Goal: Check status: Check status

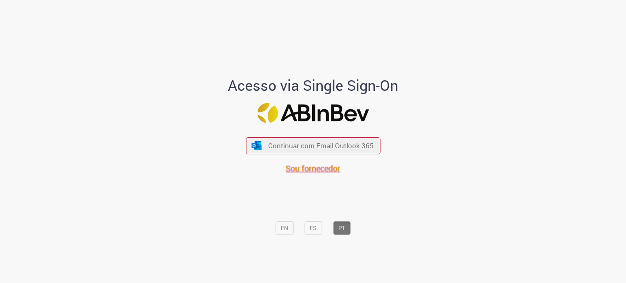
click at [315, 167] on span "Sou fornecedor" at bounding box center [313, 168] width 55 height 11
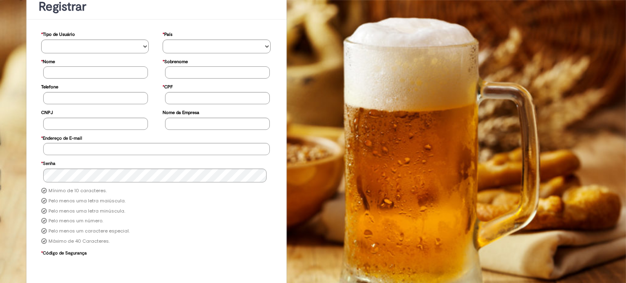
scroll to position [91, 0]
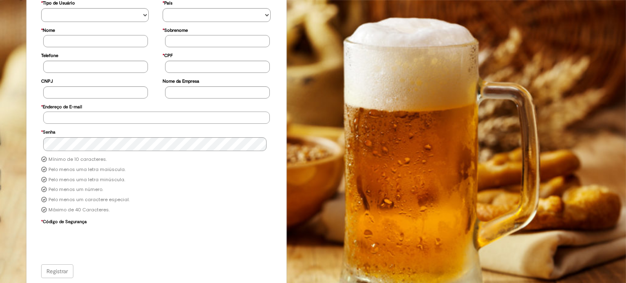
type input "**********"
click at [67, 270] on div "Registrar" at bounding box center [156, 271] width 231 height 14
click at [62, 269] on div "Registrar" at bounding box center [156, 271] width 231 height 14
click at [68, 270] on div "Registrar" at bounding box center [156, 271] width 231 height 14
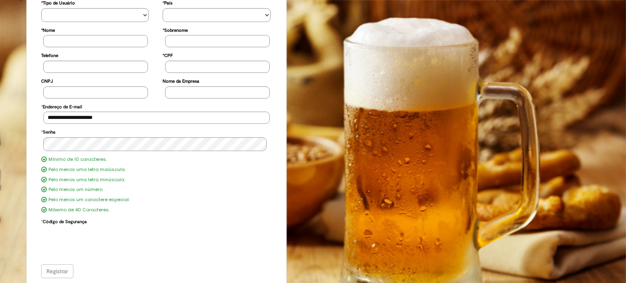
click at [64, 270] on div "Registrar" at bounding box center [156, 271] width 231 height 14
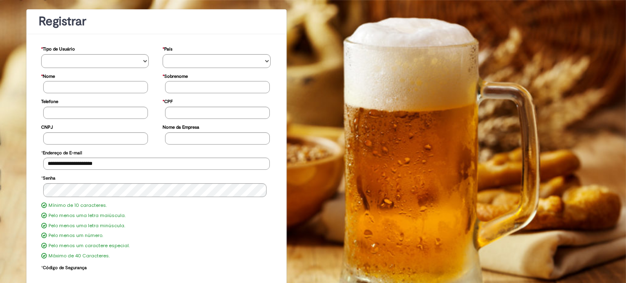
scroll to position [0, 0]
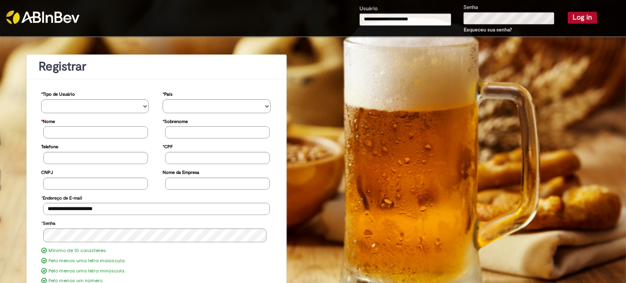
click at [569, 15] on button "Log in" at bounding box center [581, 17] width 29 height 11
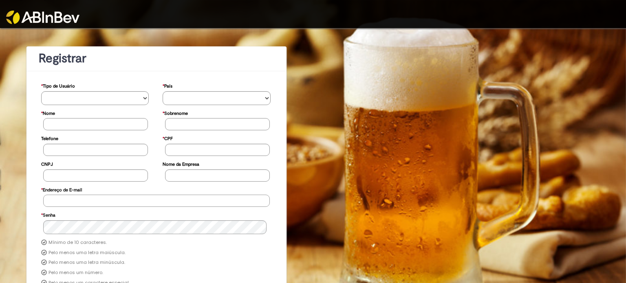
type input "**********"
click at [565, 72] on div "**********" at bounding box center [313, 198] width 626 height 341
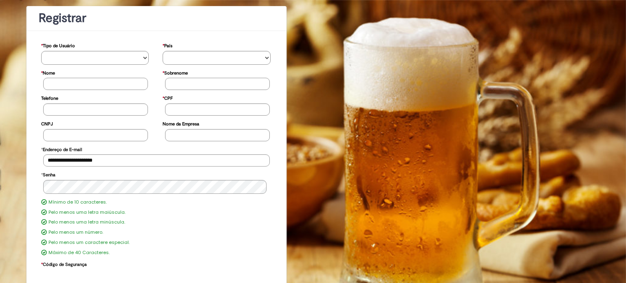
scroll to position [84, 0]
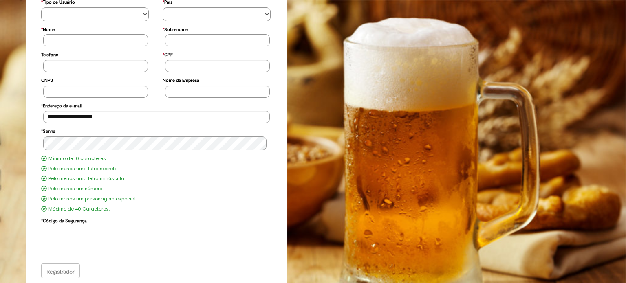
click at [69, 270] on div "Registrador" at bounding box center [156, 271] width 231 height 15
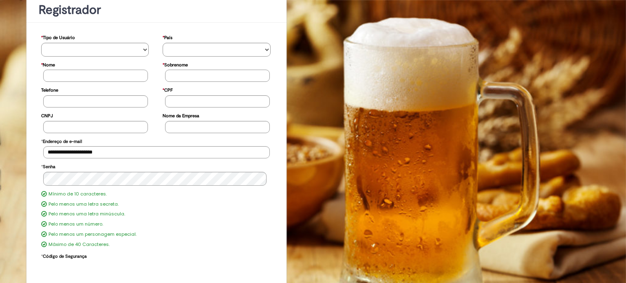
scroll to position [84, 0]
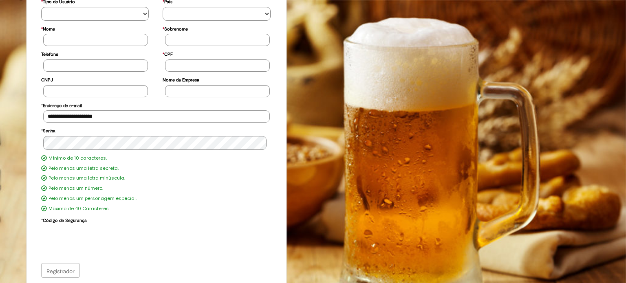
click at [62, 267] on div "Registrador" at bounding box center [156, 270] width 231 height 15
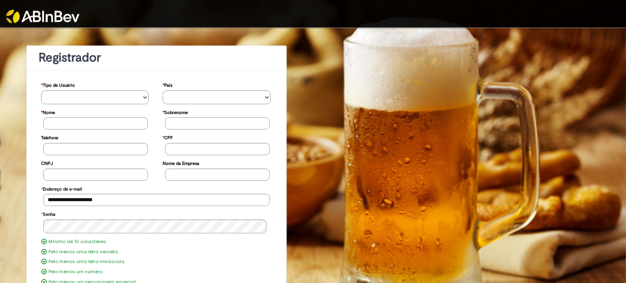
scroll to position [0, 0]
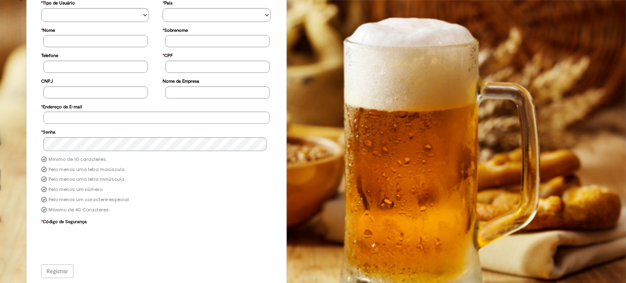
scroll to position [84, 0]
type input "**********"
click at [67, 273] on div "Registrar" at bounding box center [156, 271] width 231 height 14
click at [66, 268] on div "Registrar" at bounding box center [156, 271] width 231 height 14
click at [59, 270] on div "Registrar" at bounding box center [156, 271] width 231 height 14
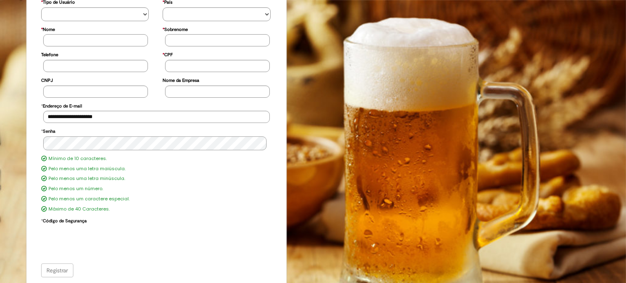
scroll to position [0, 0]
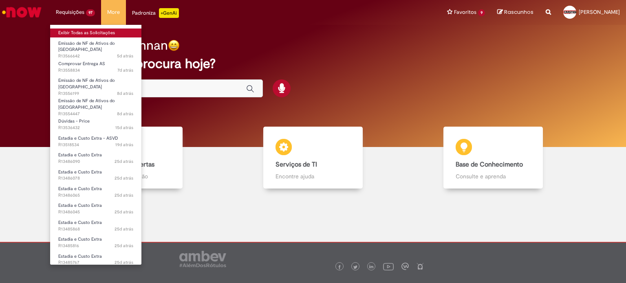
click at [75, 33] on link "Exibir Todas as Solicitações" at bounding box center [95, 33] width 91 height 9
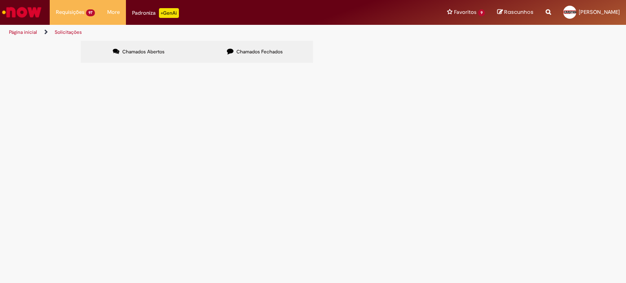
click at [270, 50] on span "Chamados Fechados" at bounding box center [259, 51] width 46 height 7
click at [0, 0] on input "Pesquisar" at bounding box center [0, 0] width 0 height 0
paste input "*********"
type input "*********"
click at [0, 0] on button "Pesquisar" at bounding box center [0, 0] width 0 height 0
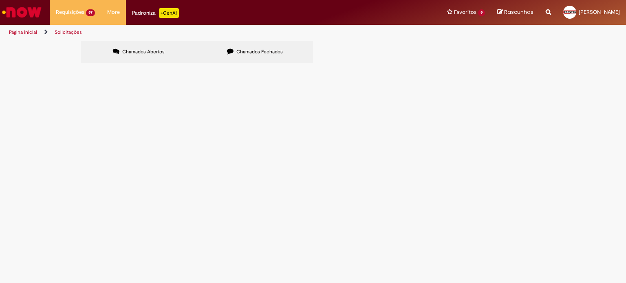
click at [0, 0] on span "Pesquisar" at bounding box center [0, 0] width 0 height 0
click at [122, 49] on span "Chamados Abertos" at bounding box center [143, 51] width 42 height 7
click at [0, 0] on input "Pesquisar" at bounding box center [0, 0] width 0 height 0
paste input "*********"
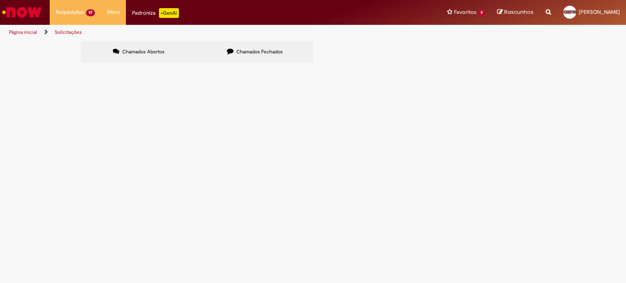
type input "*********"
click at [0, 0] on span "Pesquisar" at bounding box center [0, 0] width 0 height 0
click at [0, 0] on button "Pesquisar" at bounding box center [0, 0] width 0 height 0
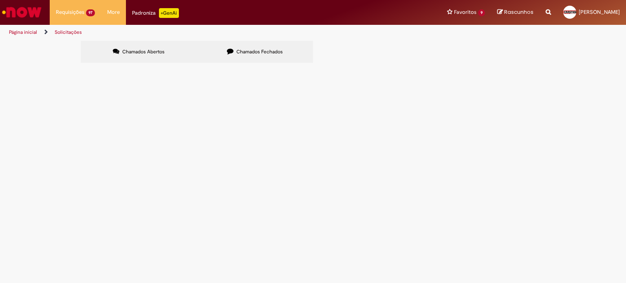
click at [0, 0] on button "Pesquisar" at bounding box center [0, 0] width 0 height 0
click at [600, 65] on div "Chamados Abertos Chamados Fechados Itens solicitados Exportar como PDF Exportar…" at bounding box center [313, 53] width 626 height 24
click at [0, 0] on span "Pesquisar" at bounding box center [0, 0] width 0 height 0
click at [249, 48] on label "Chamados Fechados" at bounding box center [255, 52] width 116 height 22
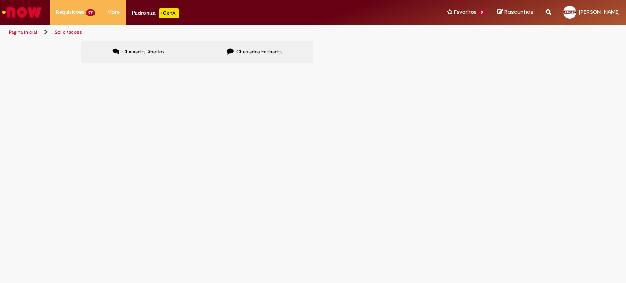
click at [0, 0] on span "Pesquisar" at bounding box center [0, 0] width 0 height 0
click at [0, 0] on span "29/08/2025 16:00:01" at bounding box center [0, 0] width 0 height 0
click at [0, 0] on span "SOLICITAÇÃO DE REEMBOLSO REFERENTE AOS OUTROS CUSTOS DE ASVD JULHO 2025" at bounding box center [0, 0] width 0 height 0
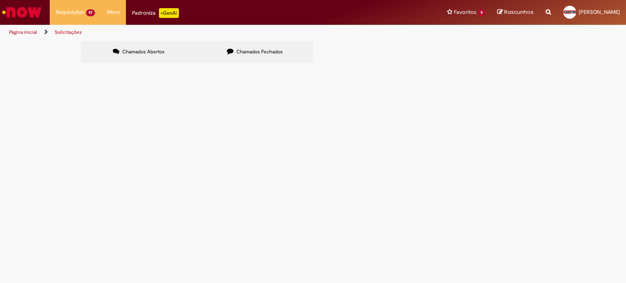
click at [0, 0] on span "SOLICITAÇÃO DE REEMBOLSO REFERENTE AOS OUTROS CUSTOS DE ASVD JULHO 2025" at bounding box center [0, 0] width 0 height 0
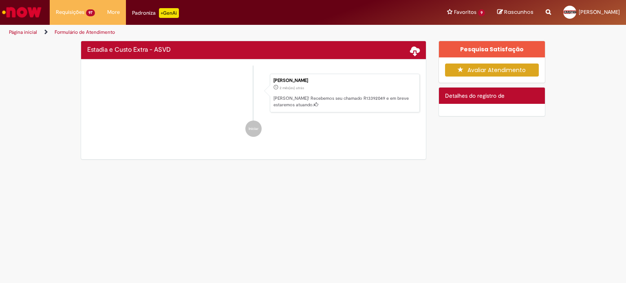
click at [153, 121] on div "Feedback" at bounding box center [313, 141] width 626 height 283
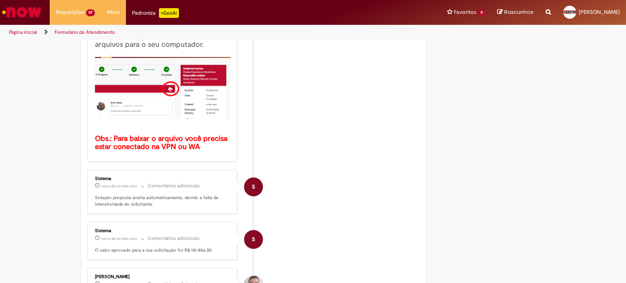
scroll to position [197, 0]
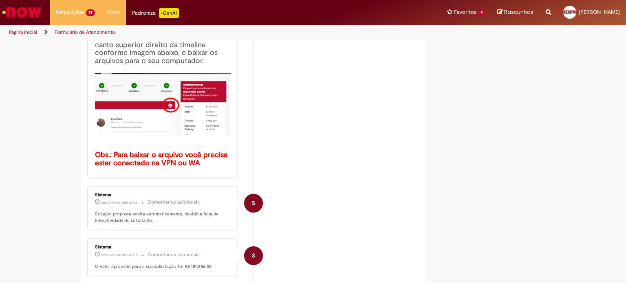
click at [200, 159] on b "Obs.: Para baixar o arquivo você precisa estar conectado na VPN ou WA" at bounding box center [162, 159] width 134 height 18
click at [174, 112] on img "Histórico de tíquete" at bounding box center [163, 104] width 136 height 62
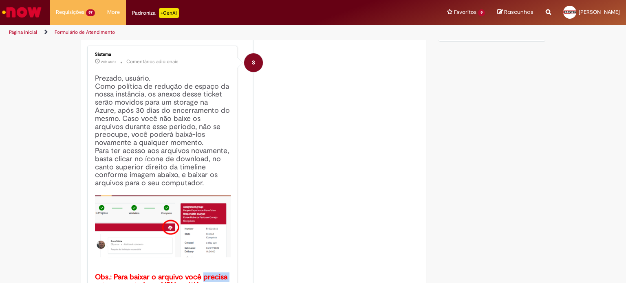
scroll to position [0, 0]
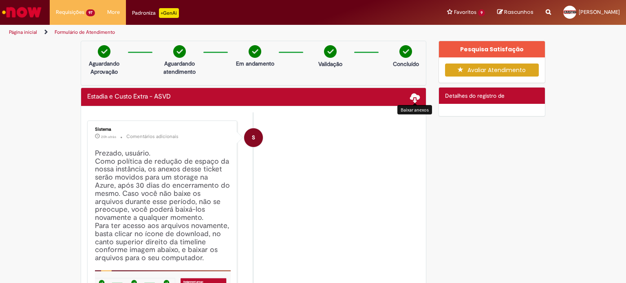
click at [410, 99] on span at bounding box center [415, 97] width 10 height 10
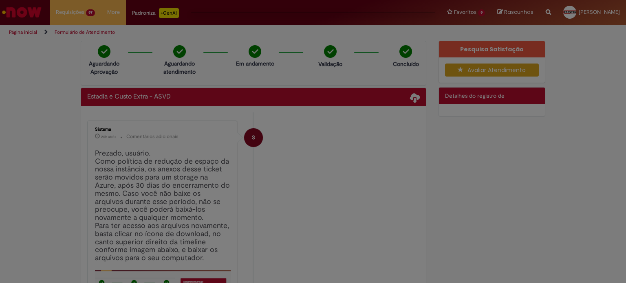
click at [412, 96] on div at bounding box center [313, 141] width 626 height 283
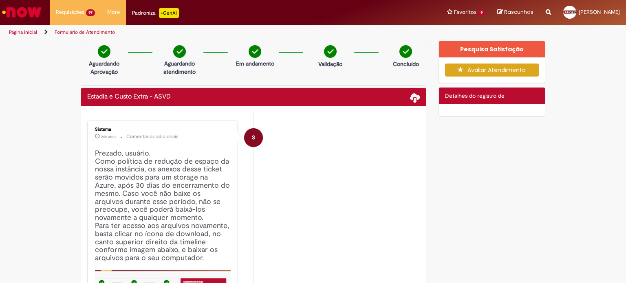
click at [412, 98] on div at bounding box center [313, 141] width 626 height 283
click at [413, 101] on span at bounding box center [415, 97] width 10 height 10
click at [413, 100] on span at bounding box center [415, 97] width 10 height 10
click at [411, 100] on span at bounding box center [415, 97] width 10 height 10
click at [411, 100] on body "Pular para o conteúdo da página Requisições 97 Exibir Todas as Solicitações Emi…" at bounding box center [313, 141] width 626 height 283
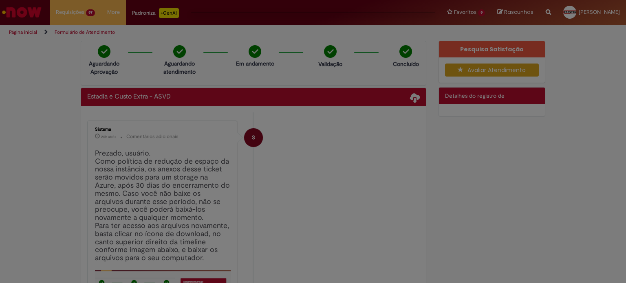
click at [411, 100] on div at bounding box center [313, 141] width 626 height 283
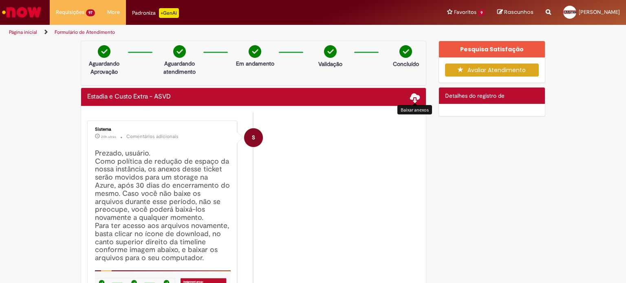
click at [411, 100] on span at bounding box center [415, 97] width 10 height 10
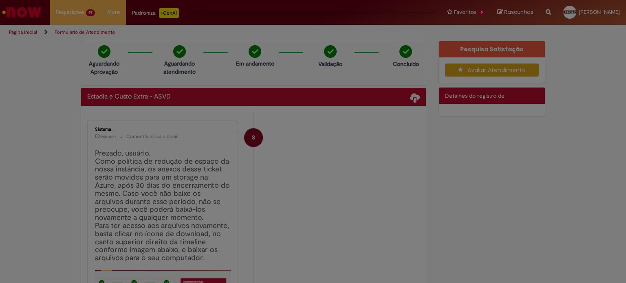
click at [420, 102] on div at bounding box center [313, 141] width 626 height 283
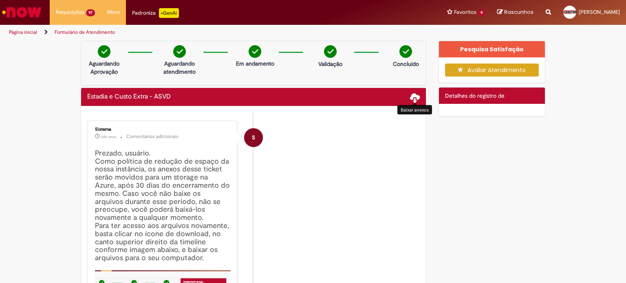
click at [411, 99] on span at bounding box center [415, 97] width 10 height 10
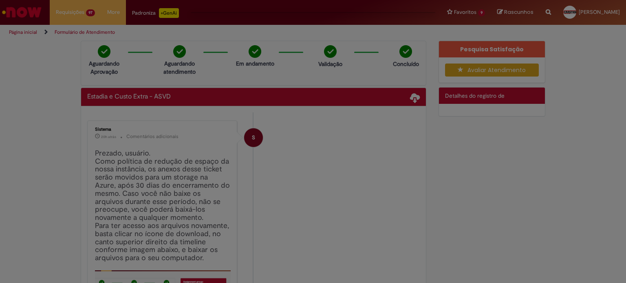
click at [413, 160] on div at bounding box center [313, 141] width 626 height 283
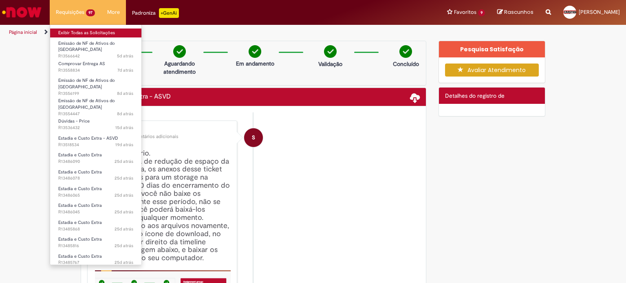
click at [71, 33] on link "Exibir Todas as Solicitações" at bounding box center [95, 33] width 91 height 9
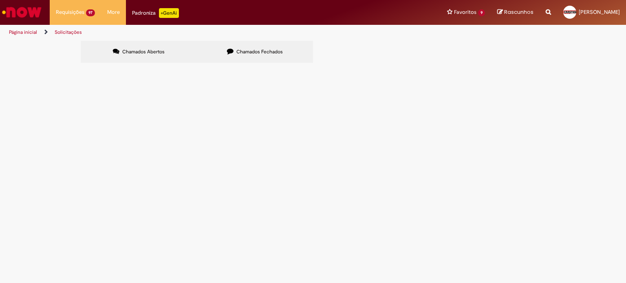
click at [0, 0] on input "Pesquisar" at bounding box center [0, 0] width 0 height 0
paste input "*********"
type input "*********"
click at [0, 0] on span "Pesquisar" at bounding box center [0, 0] width 0 height 0
click at [0, 0] on span "REEMBOLSO REFERENTE OUTROS CUSTOS ASVD - MÊS 08/2025" at bounding box center [0, 0] width 0 height 0
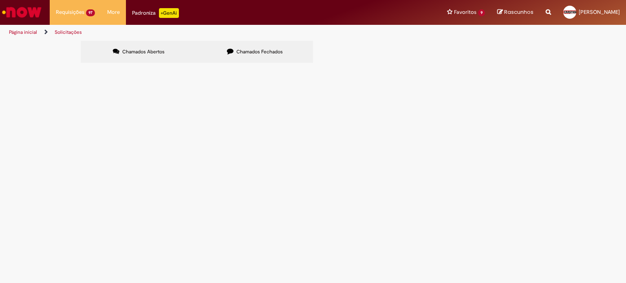
click at [0, 0] on span "REEMBOLSO REFERENTE OUTROS CUSTOS ASVD - MÊS 08/2025" at bounding box center [0, 0] width 0 height 0
click at [0, 0] on span "R13518534" at bounding box center [0, 0] width 0 height 0
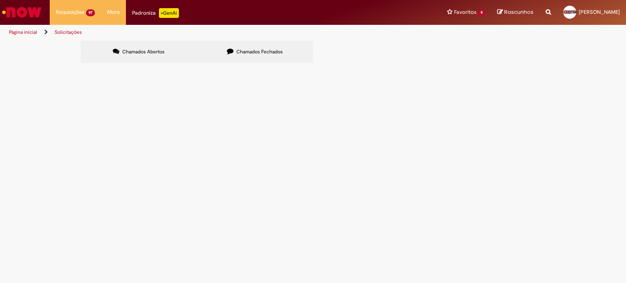
click at [0, 0] on span "R13518534" at bounding box center [0, 0] width 0 height 0
click at [0, 0] on span "Estadia e Custo Extra - ASVD" at bounding box center [0, 0] width 0 height 0
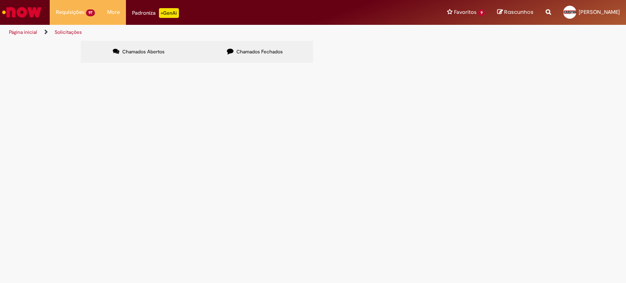
click at [0, 0] on span "Em Validação" at bounding box center [0, 0] width 0 height 0
click at [0, 0] on span "R13518534" at bounding box center [0, 0] width 0 height 0
click at [189, 187] on main "Solicitações Chamados Abertos Chamados Fechados Itens solicitados Exportar como…" at bounding box center [313, 161] width 626 height 243
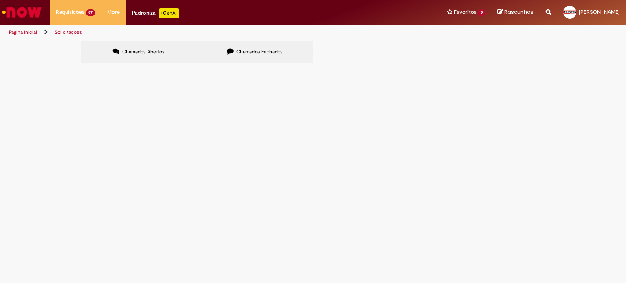
click at [0, 0] on span "Estadia e Custo Extra - ASVD" at bounding box center [0, 0] width 0 height 0
click at [271, 57] on label "Chamados Fechados" at bounding box center [255, 52] width 116 height 22
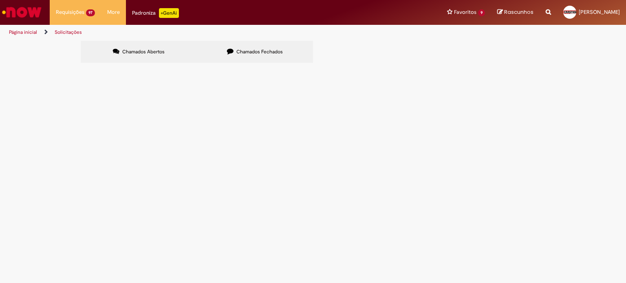
click at [162, 48] on label "Chamados Abertos" at bounding box center [139, 52] width 116 height 22
click at [0, 0] on span "Estadia e Custo Extra - ASVD" at bounding box center [0, 0] width 0 height 0
click at [0, 0] on span "Em Validação" at bounding box center [0, 0] width 0 height 0
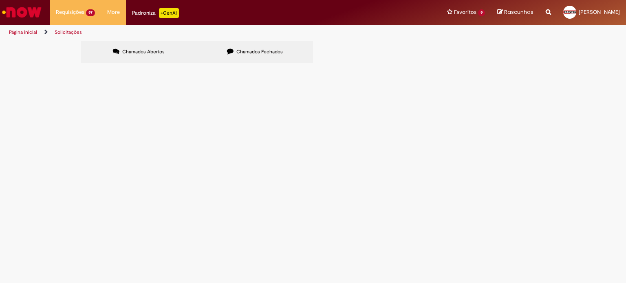
click at [0, 0] on button at bounding box center [0, 0] width 0 height 0
click at [0, 0] on span "Estadia e Custo Extra - ASVD" at bounding box center [0, 0] width 0 height 0
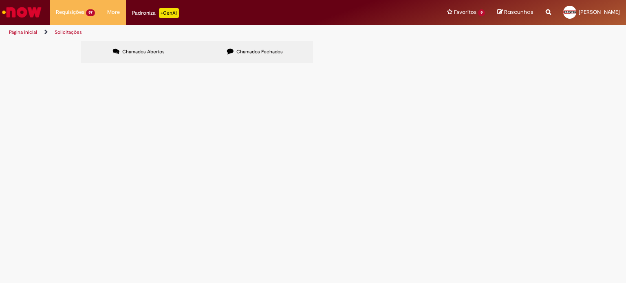
click at [0, 0] on span "Estadia e Custo Extra - ASVD" at bounding box center [0, 0] width 0 height 0
click at [0, 0] on td "R13518534" at bounding box center [0, 0] width 0 height 0
click at [0, 0] on span "R13518534" at bounding box center [0, 0] width 0 height 0
click at [0, 0] on span "Exportar como PDF Exportar como Excel Exportar como CSV" at bounding box center [0, 0] width 0 height 0
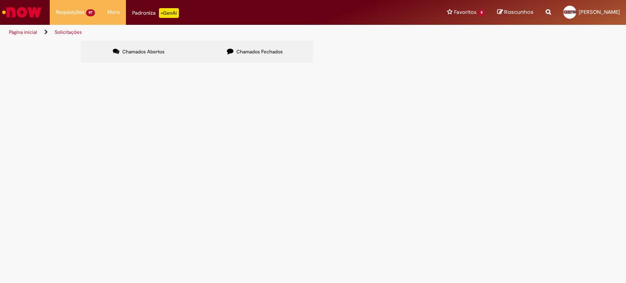
click at [0, 0] on span at bounding box center [0, 0] width 0 height 0
click at [0, 0] on span "R13518534" at bounding box center [0, 0] width 0 height 0
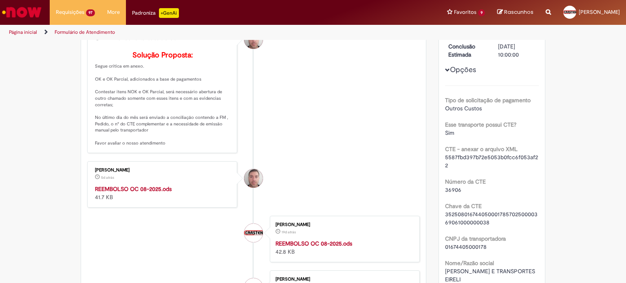
scroll to position [163, 0]
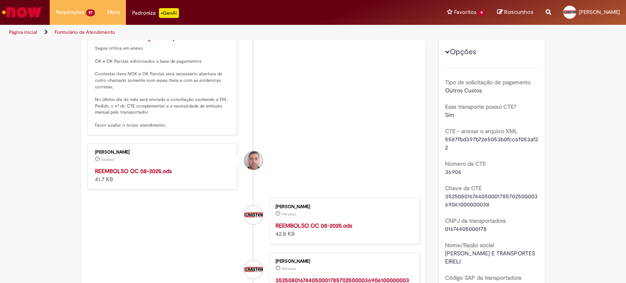
click at [121, 175] on strong "REEMBOLSO OC 08-2025.ods" at bounding box center [133, 170] width 77 height 7
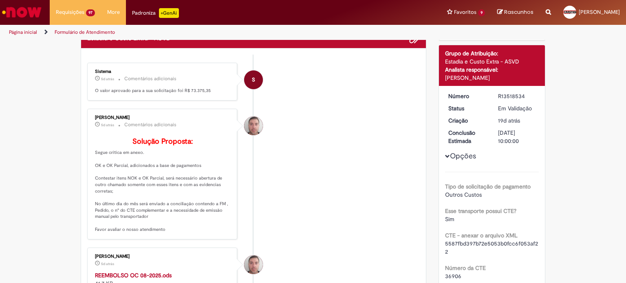
scroll to position [41, 0]
